Goal: Task Accomplishment & Management: Use online tool/utility

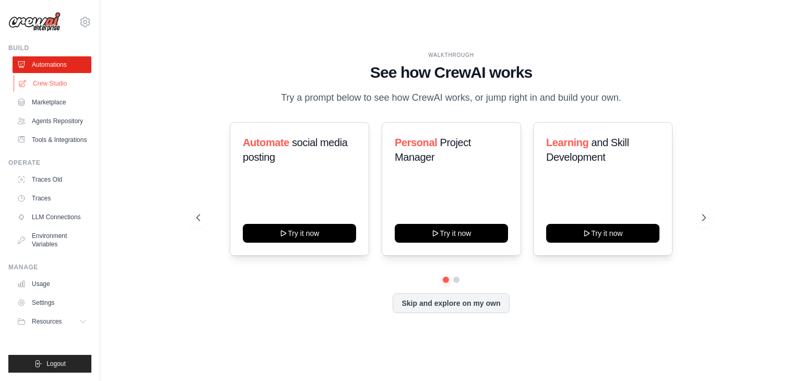
click at [60, 82] on link "Crew Studio" at bounding box center [53, 83] width 79 height 17
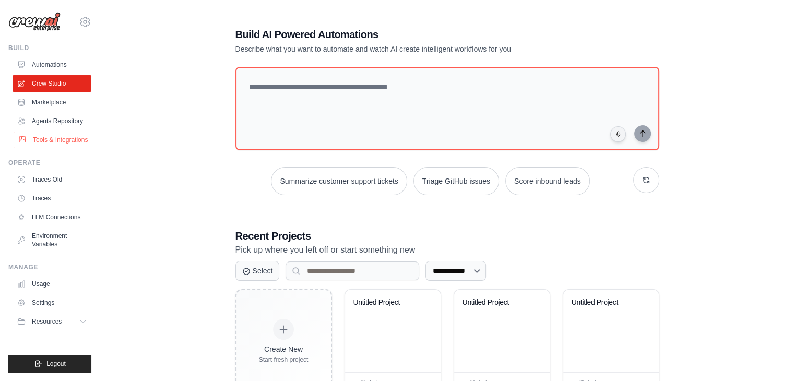
click at [56, 138] on link "Tools & Integrations" at bounding box center [53, 140] width 79 height 17
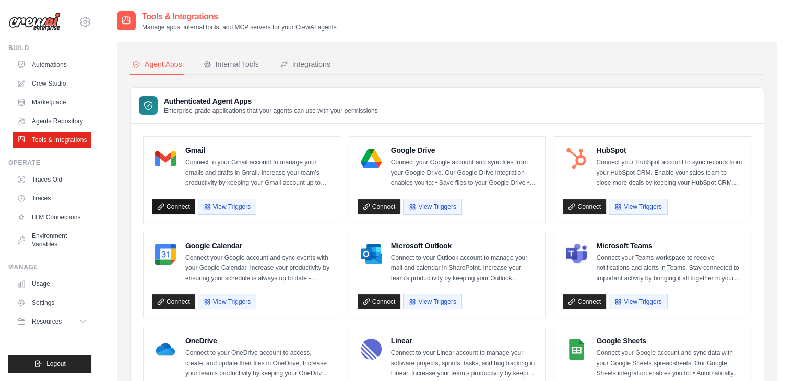
click at [178, 208] on link "Connect" at bounding box center [173, 206] width 43 height 15
click at [240, 63] on div "Internal Tools" at bounding box center [231, 64] width 56 height 10
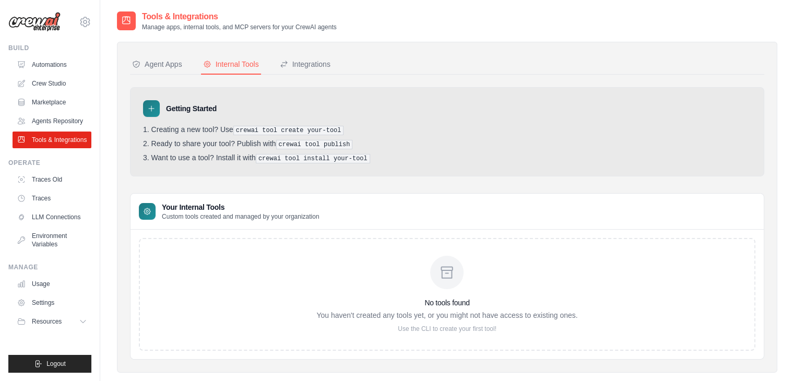
click at [448, 280] on div at bounding box center [446, 272] width 33 height 33
click at [424, 319] on div "No tools found You haven't created any tools yet, or you might not have access …" at bounding box center [446, 294] width 261 height 77
click at [305, 64] on div "Integrations" at bounding box center [305, 64] width 51 height 10
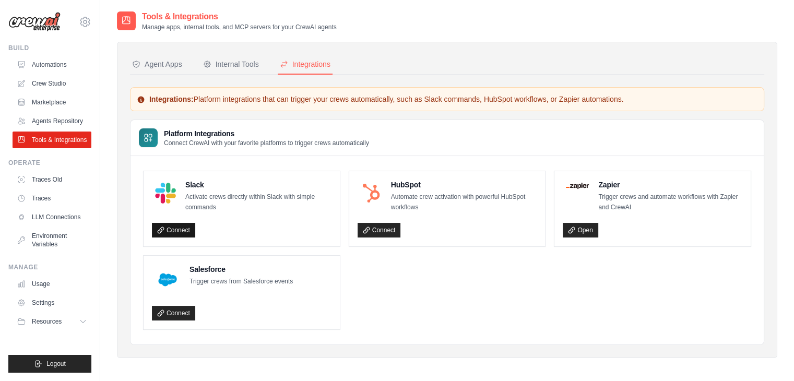
click at [179, 230] on link "Connect" at bounding box center [173, 230] width 43 height 15
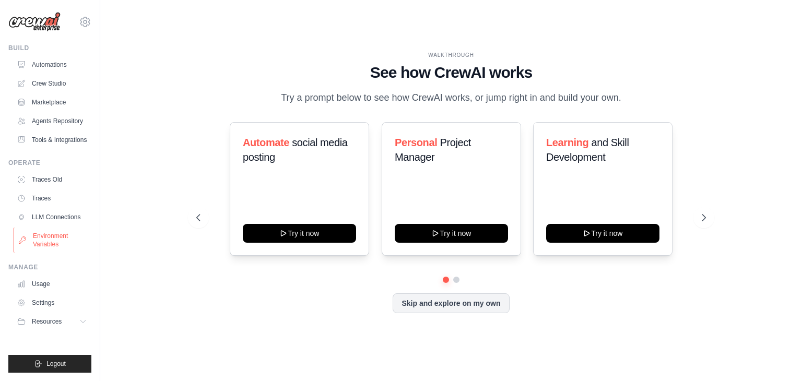
click at [50, 233] on link "Environment Variables" at bounding box center [53, 240] width 79 height 25
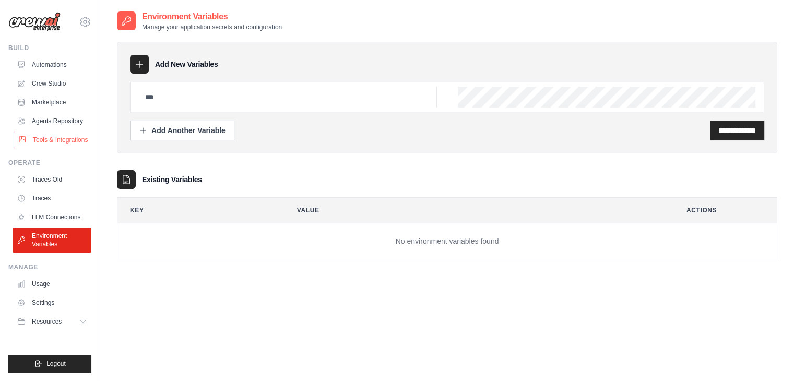
click at [54, 140] on link "Tools & Integrations" at bounding box center [53, 140] width 79 height 17
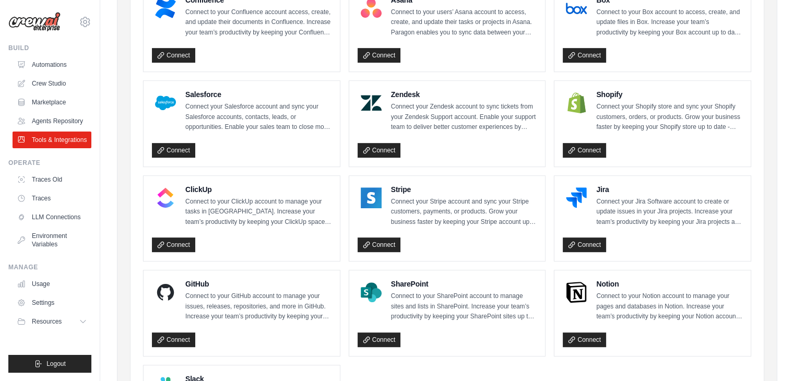
scroll to position [443, 0]
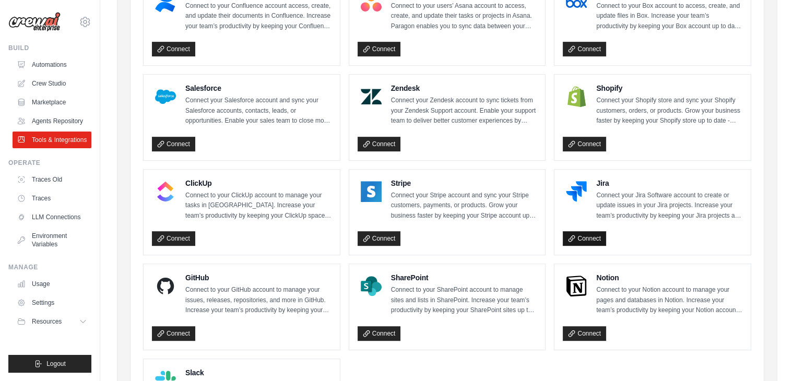
click at [580, 233] on link "Connect" at bounding box center [584, 238] width 43 height 15
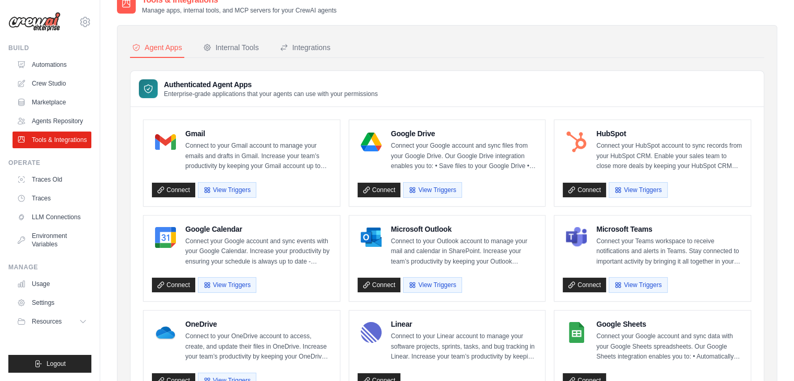
scroll to position [0, 0]
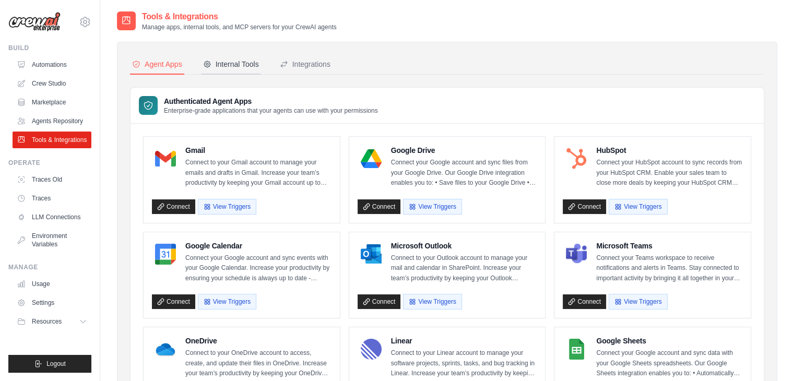
click at [232, 56] on button "Internal Tools" at bounding box center [231, 65] width 60 height 20
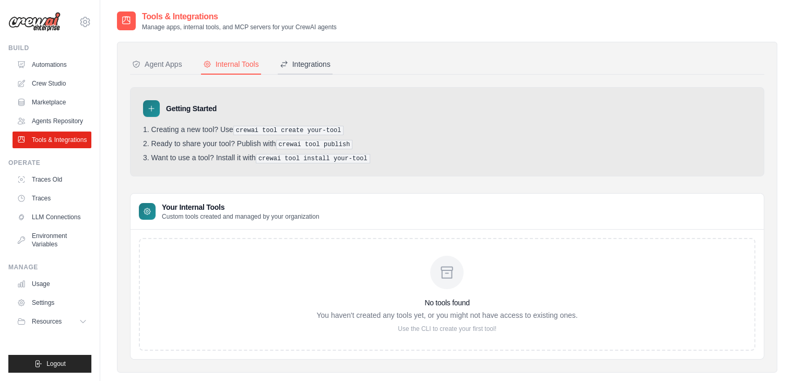
click at [310, 63] on div "Integrations" at bounding box center [305, 64] width 51 height 10
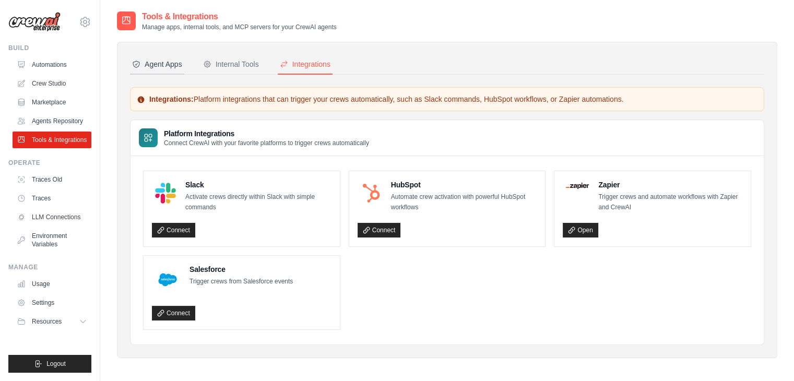
click at [143, 55] on button "Agent Apps" at bounding box center [157, 65] width 54 height 20
